Goal: Task Accomplishment & Management: Use online tool/utility

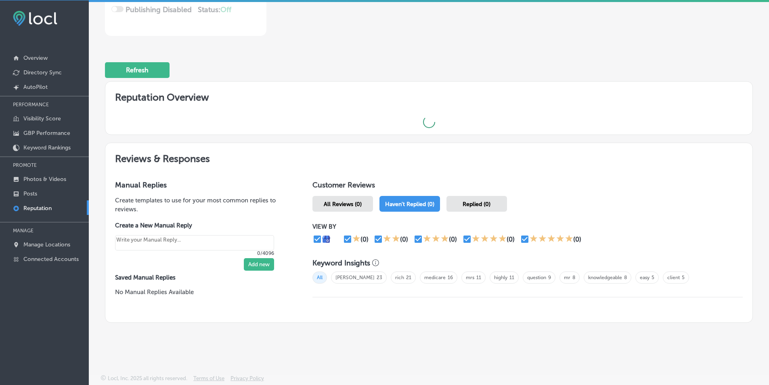
scroll to position [2, 0]
click at [45, 207] on p "Reputation" at bounding box center [37, 207] width 28 height 7
click at [342, 203] on span "All Reviews (0)" at bounding box center [343, 203] width 38 height 7
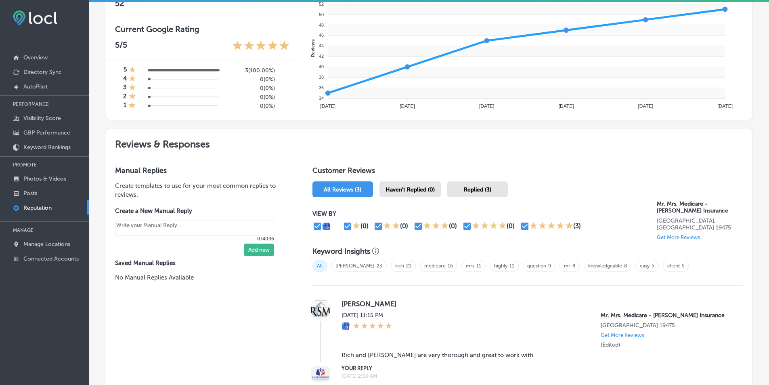
scroll to position [340, 0]
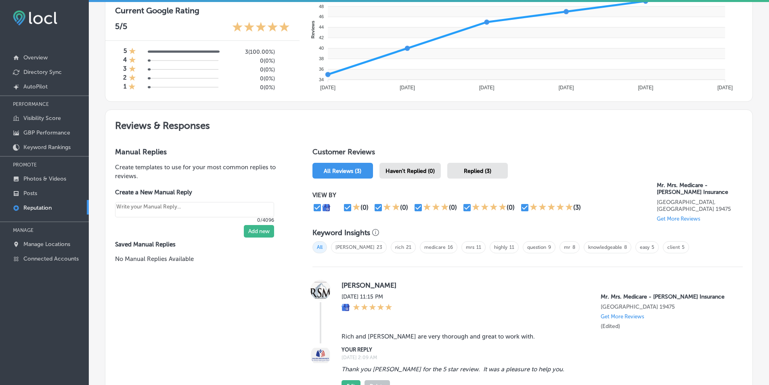
click at [418, 171] on span "Haven't Replied (0)" at bounding box center [410, 171] width 49 height 7
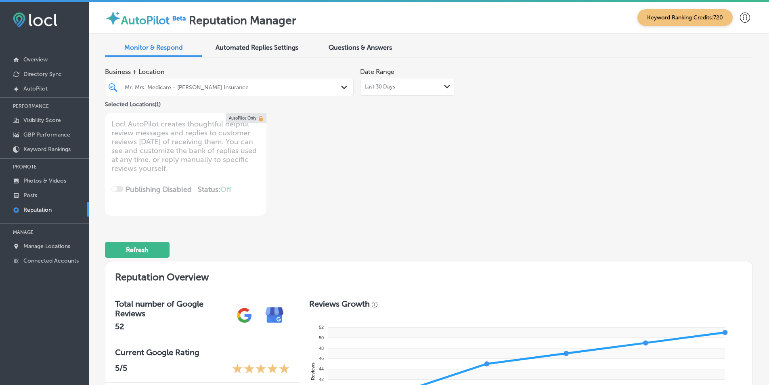
click at [344, 86] on polygon at bounding box center [344, 88] width 6 height 4
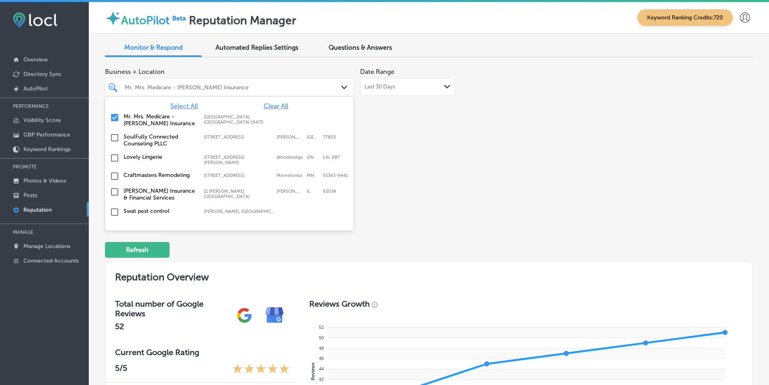
drag, startPoint x: 274, startPoint y: 103, endPoint x: 447, endPoint y: 149, distance: 178.3
click at [275, 103] on span "Clear All" at bounding box center [276, 106] width 25 height 8
click at [390, 135] on div "Business + Location option [GEOGRAPHIC_DATA] focused, 2 of 345. 345 results ava…" at bounding box center [299, 140] width 389 height 152
click at [442, 123] on div "Business + Location option [GEOGRAPHIC_DATA] focused, 2 of 345. 345 results ava…" at bounding box center [299, 140] width 389 height 152
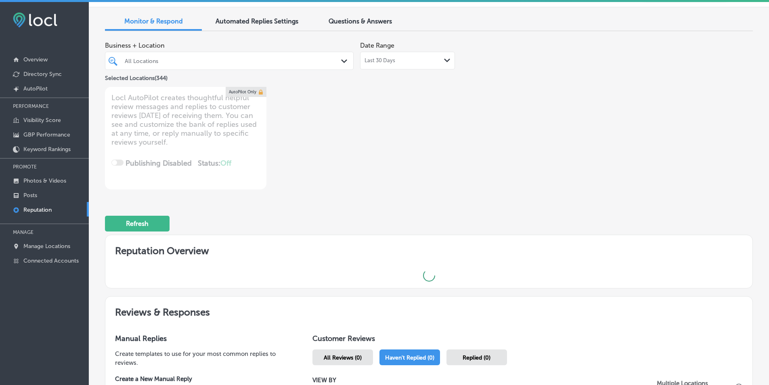
scroll to position [40, 0]
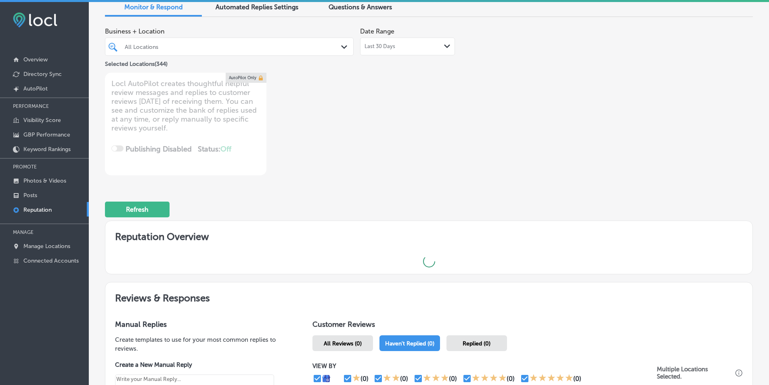
drag, startPoint x: 338, startPoint y: 45, endPoint x: 379, endPoint y: 104, distance: 72.0
click at [338, 45] on div "All Locations Path Created with Sketch." at bounding box center [229, 46] width 248 height 13
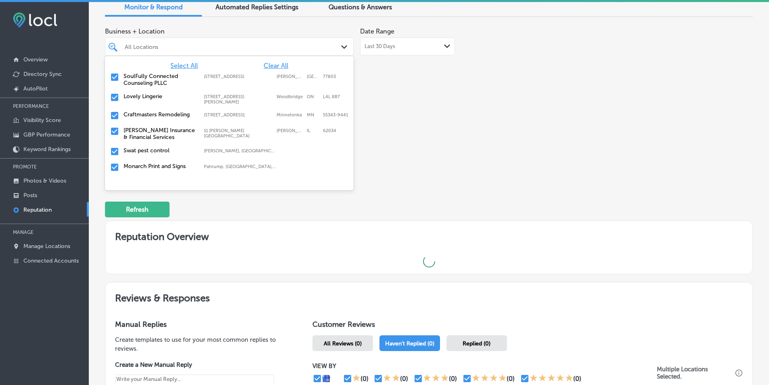
scroll to position [178, 0]
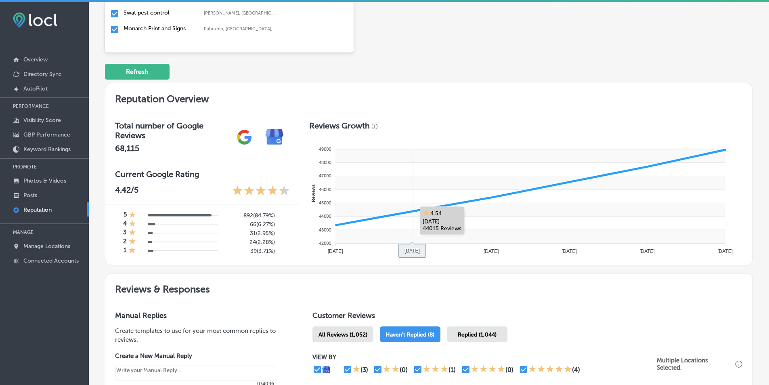
type textarea "x"
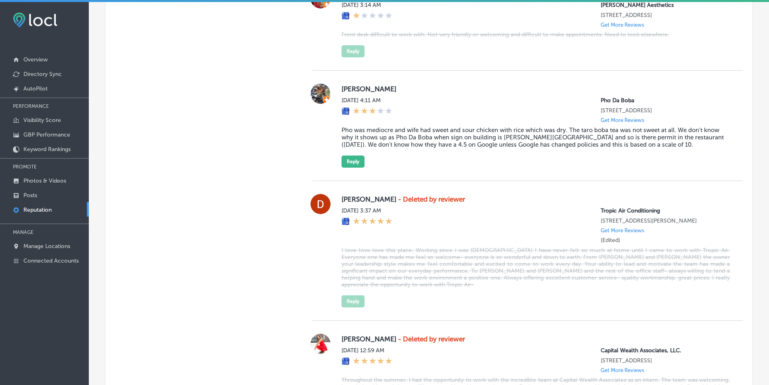
scroll to position [969, 0]
